Goal: Task Accomplishment & Management: Manage account settings

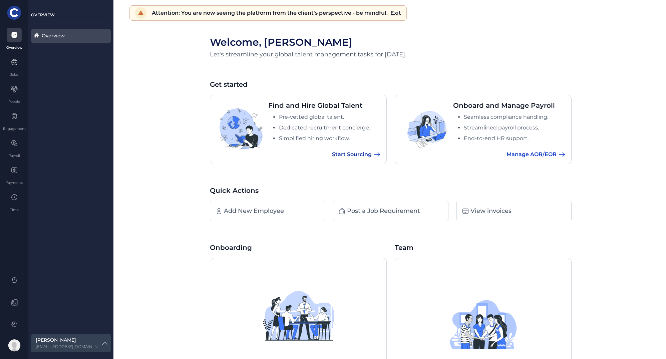
click at [347, 153] on span "Start Sourcing" at bounding box center [352, 155] width 40 height 8
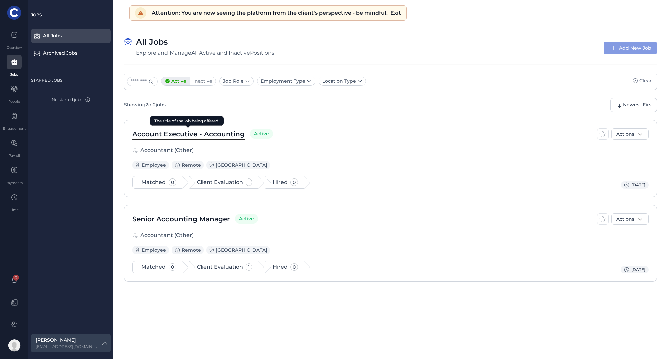
click at [213, 133] on span "Account Executive - Accounting" at bounding box center [188, 134] width 112 height 10
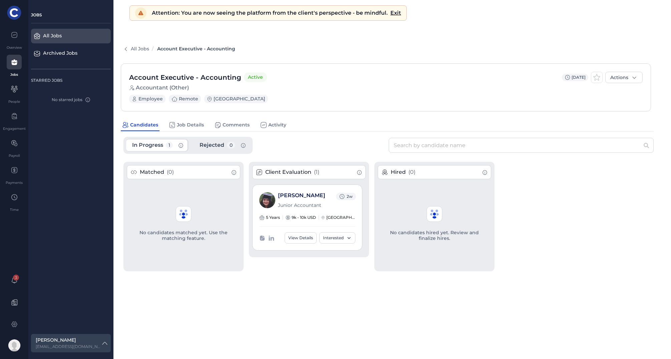
click at [347, 39] on div "All Jobs Account Executive - Accounting" at bounding box center [391, 48] width 540 height 23
click at [310, 42] on div "All Jobs Account Executive - Accounting" at bounding box center [391, 48] width 540 height 23
click at [310, 195] on link "[PERSON_NAME]" at bounding box center [301, 195] width 47 height 6
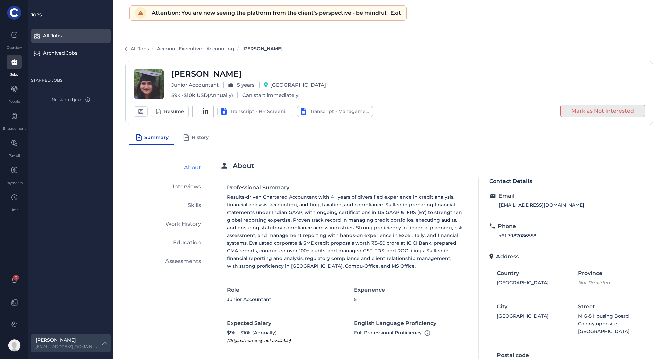
click at [197, 138] on span "History" at bounding box center [200, 137] width 17 height 7
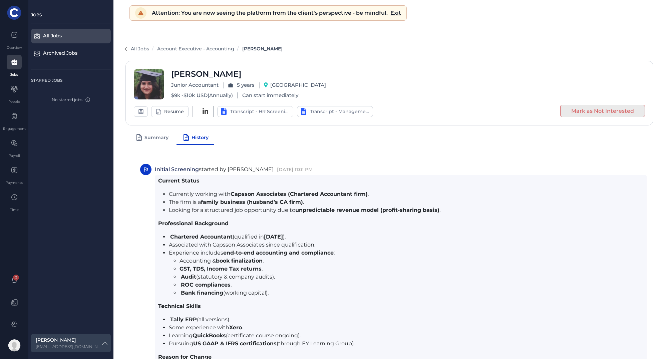
click at [160, 138] on span "Summary" at bounding box center [156, 137] width 24 height 7
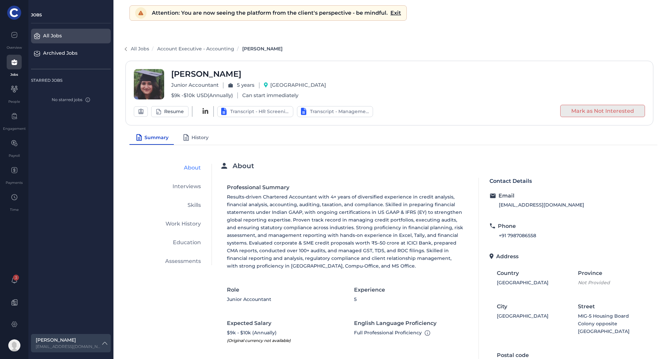
drag, startPoint x: 341, startPoint y: 164, endPoint x: 251, endPoint y: 150, distance: 91.4
click at [339, 164] on div "About" at bounding box center [345, 166] width 248 height 8
click at [142, 111] on icon at bounding box center [140, 111] width 7 height 8
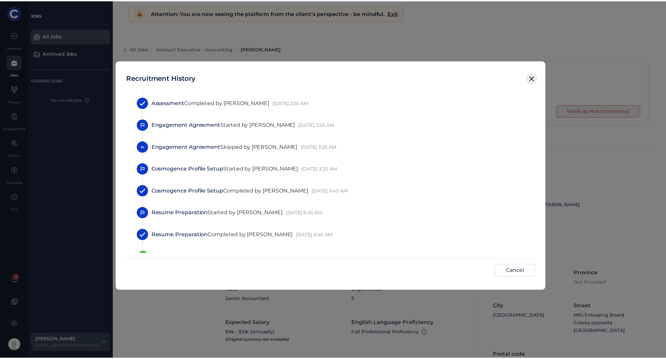
scroll to position [621, 0]
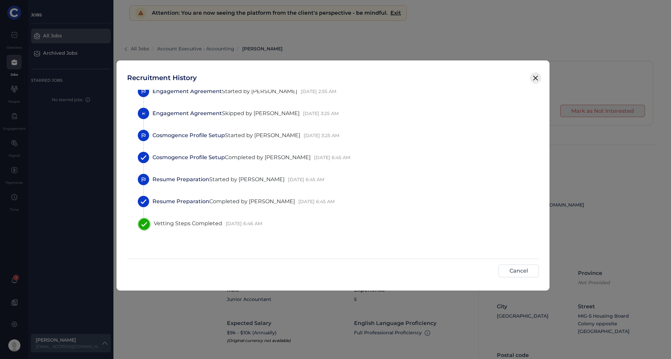
click at [536, 78] on icon at bounding box center [536, 78] width 4 height 4
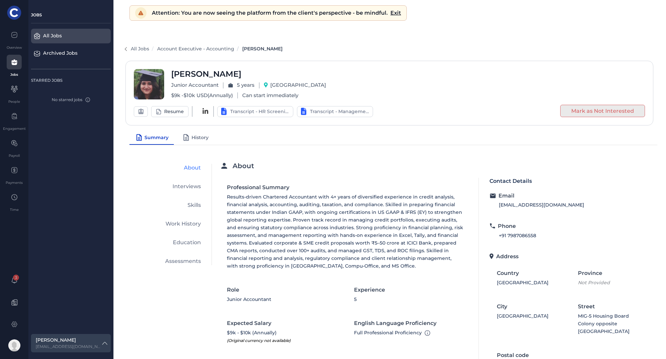
click at [442, 94] on div "[PERSON_NAME] Junior Accountant 5 years India $ 9k - $ 10k USD United States Do…" at bounding box center [389, 93] width 511 height 48
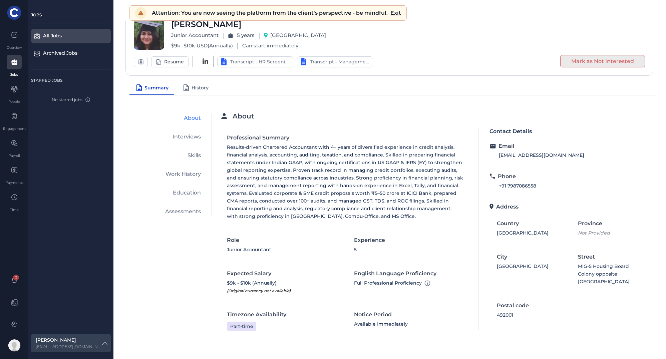
scroll to position [0, 0]
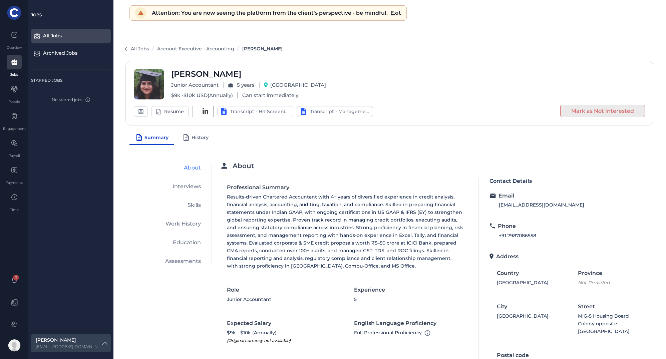
click at [192, 135] on span "History" at bounding box center [200, 137] width 17 height 7
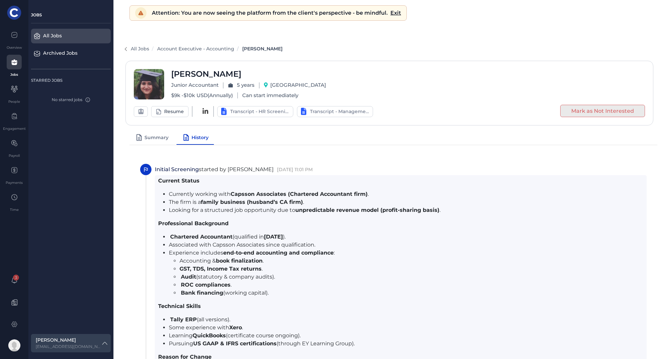
click at [148, 135] on span "Summary" at bounding box center [156, 137] width 24 height 7
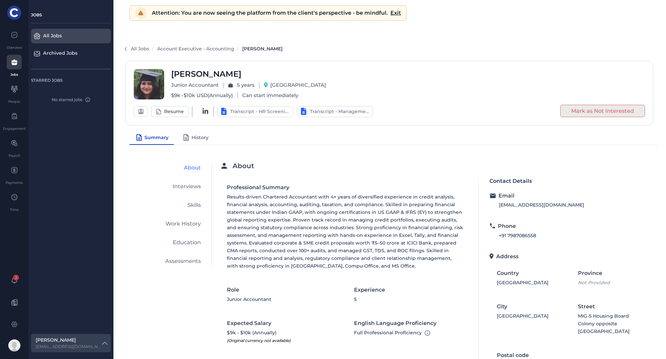
click at [429, 45] on div "All Jobs Account Executive - Accounting [PERSON_NAME]" at bounding box center [388, 49] width 535 height 8
click at [386, 47] on div "All Jobs Account Executive - Accounting [PERSON_NAME]" at bounding box center [388, 49] width 535 height 8
click at [137, 51] on span "All Jobs" at bounding box center [140, 49] width 18 height 6
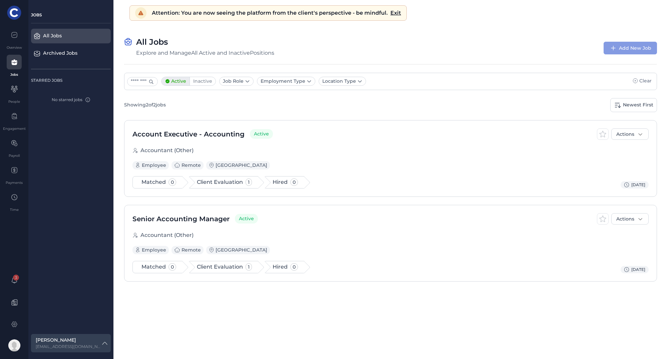
click at [457, 55] on div "All Jobs Explore and Manage All Active and Inactive Positions Add New Job" at bounding box center [390, 47] width 533 height 21
click at [187, 217] on span "Senior Accounting Manager" at bounding box center [180, 219] width 97 height 10
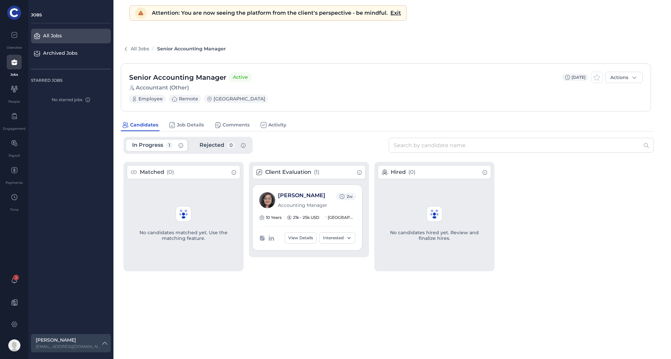
click at [370, 48] on div "All Jobs Senior Accounting Manager" at bounding box center [391, 49] width 540 height 8
click at [293, 198] on link "[PERSON_NAME]" at bounding box center [301, 195] width 47 height 6
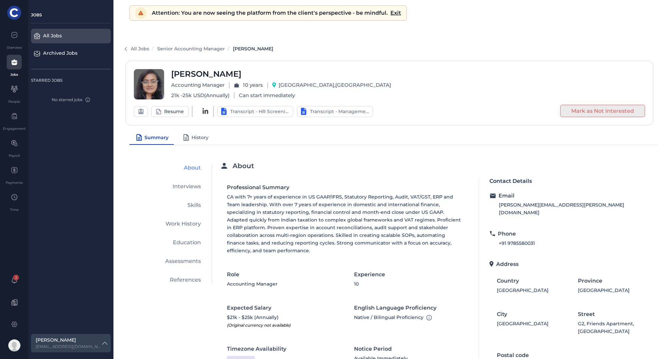
click at [442, 46] on div "All Jobs Senior Accounting Manager [PERSON_NAME]" at bounding box center [388, 49] width 535 height 8
click at [193, 136] on span "History" at bounding box center [200, 137] width 17 height 7
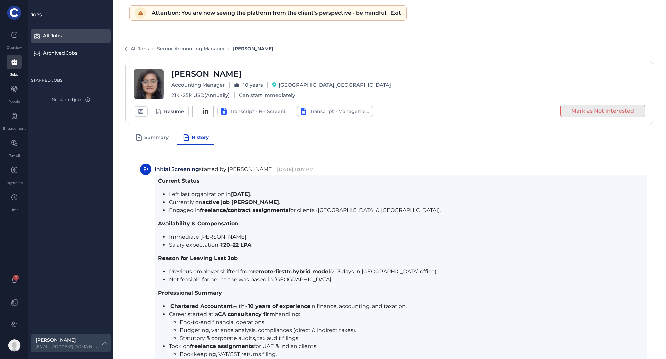
click at [156, 139] on span "Summary" at bounding box center [156, 137] width 24 height 7
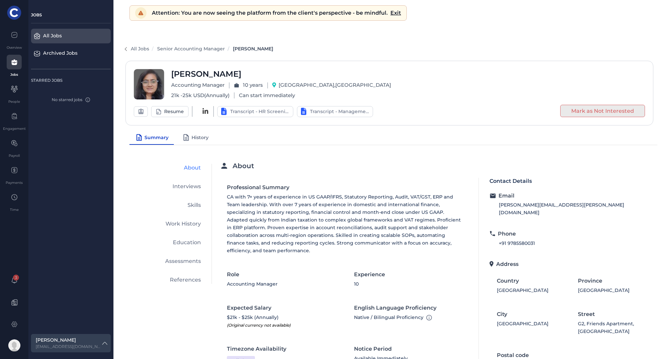
click at [424, 49] on div "All Jobs Senior Accounting Manager [PERSON_NAME]" at bounding box center [388, 49] width 535 height 8
click at [141, 49] on span "All Jobs" at bounding box center [140, 49] width 18 height 6
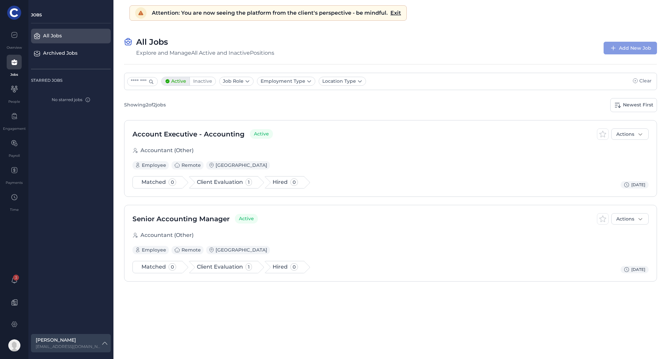
click at [401, 46] on div "All Jobs Explore and Manage All Active and Inactive Positions Add New Job" at bounding box center [390, 47] width 533 height 21
click at [13, 40] on div at bounding box center [14, 35] width 15 height 15
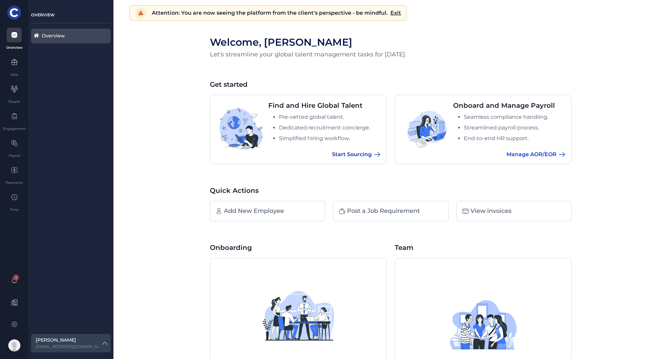
click at [351, 153] on span "Start Sourcing" at bounding box center [352, 155] width 40 height 8
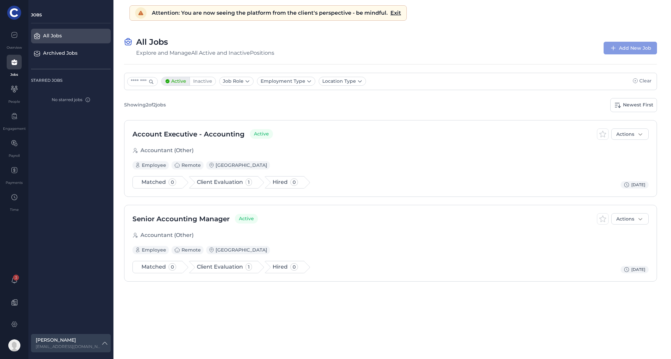
click at [469, 46] on div "All Jobs Explore and Manage All Active and Inactive Positions Add New Job" at bounding box center [390, 47] width 533 height 21
